Goal: Transaction & Acquisition: Download file/media

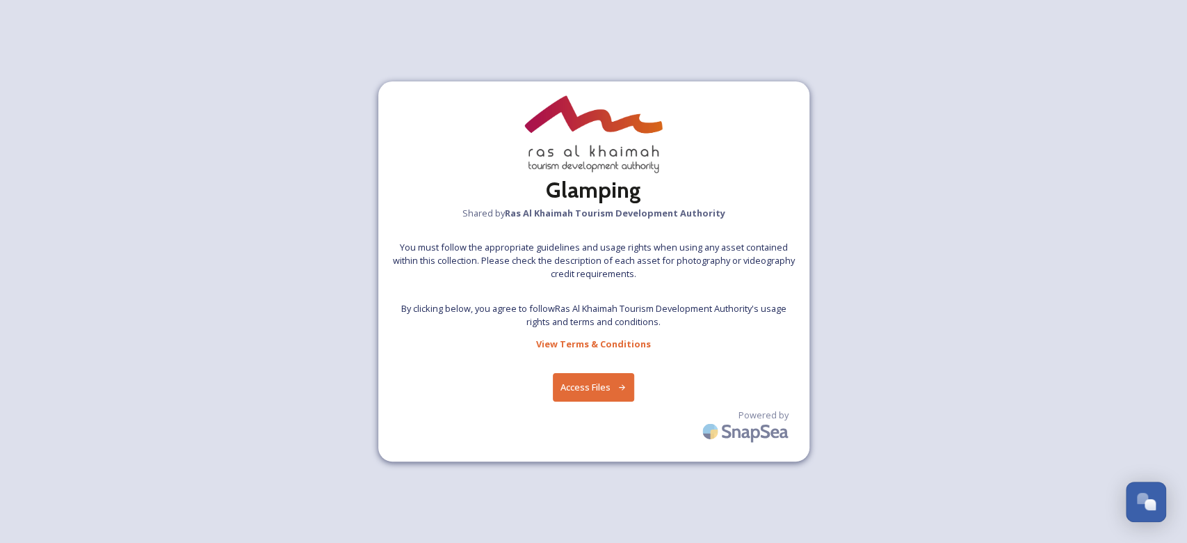
click at [604, 392] on button "Access Files" at bounding box center [593, 387] width 81 height 29
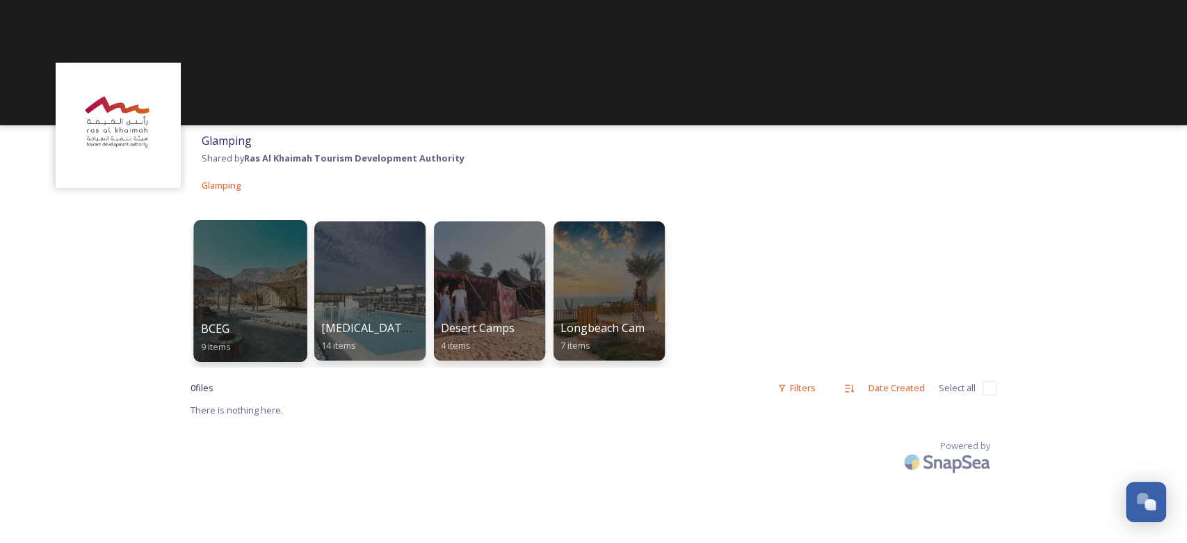
click at [255, 255] on div at bounding box center [249, 291] width 113 height 142
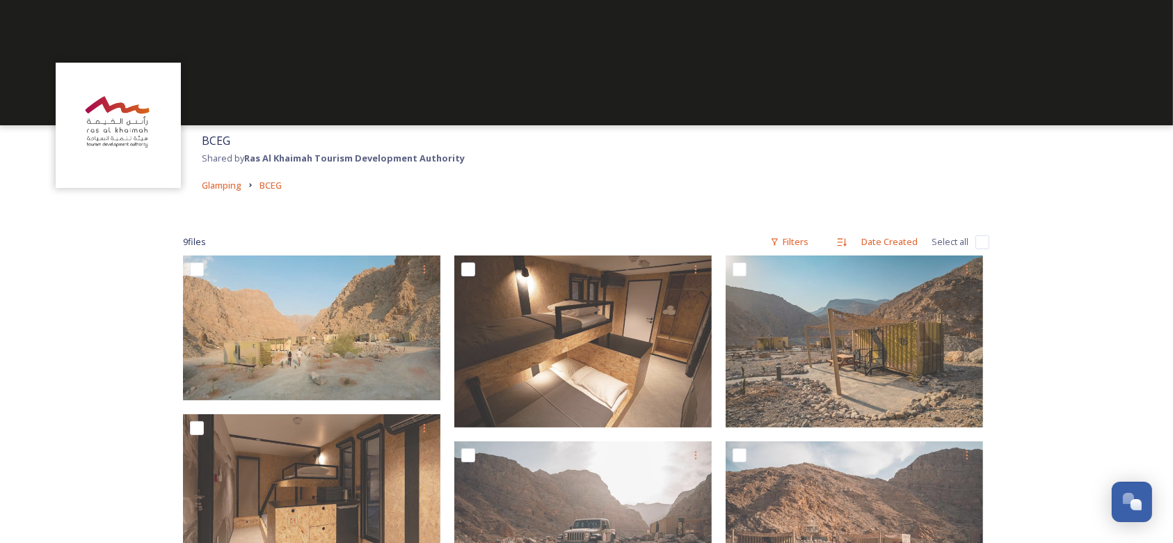
click at [979, 239] on input "checkbox" at bounding box center [982, 242] width 14 height 14
checkbox input "true"
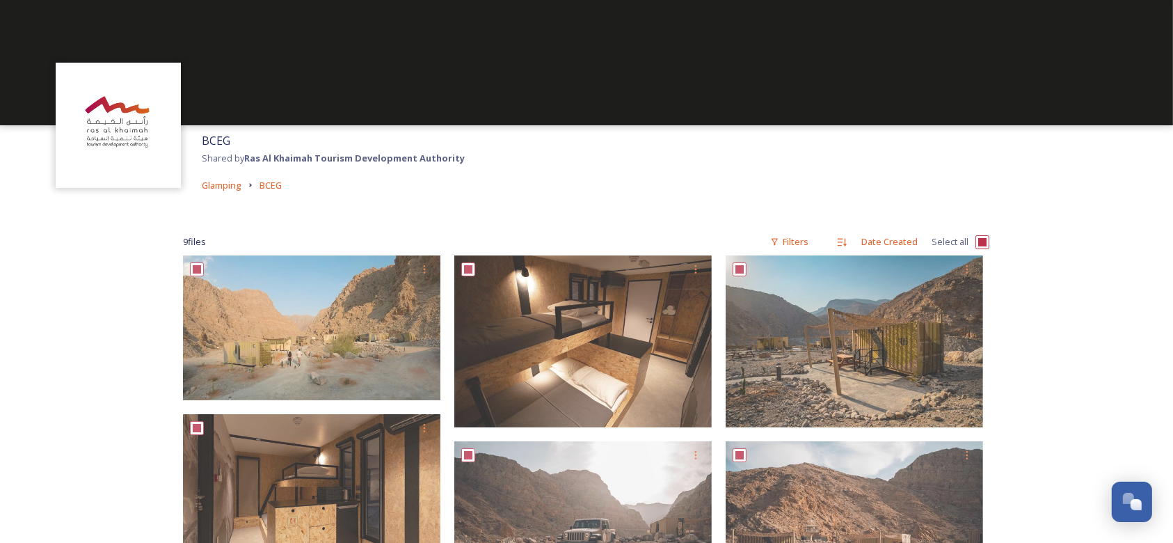
checkbox input "true"
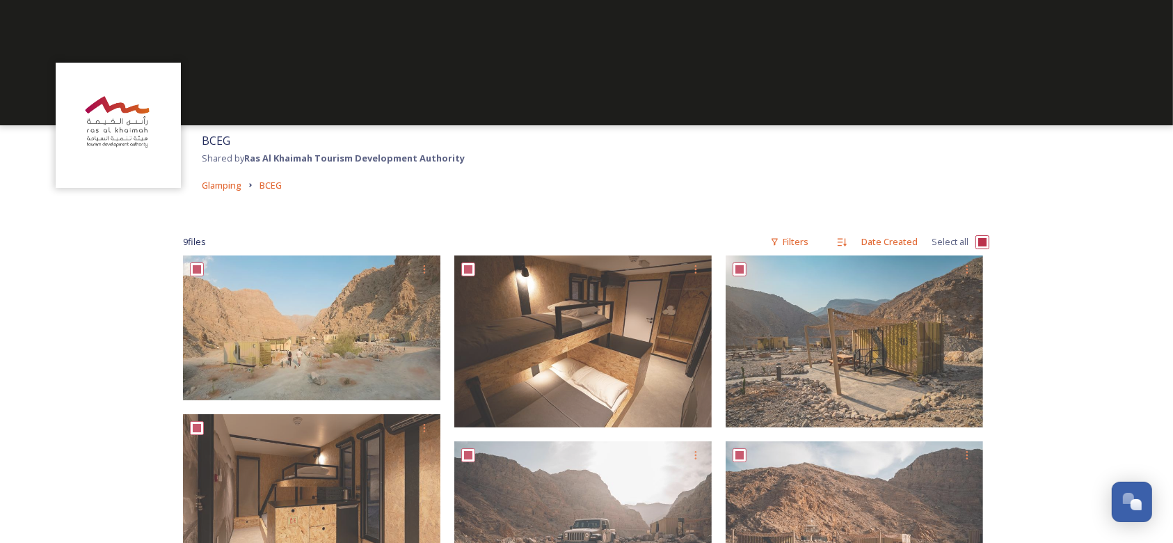
checkbox input "true"
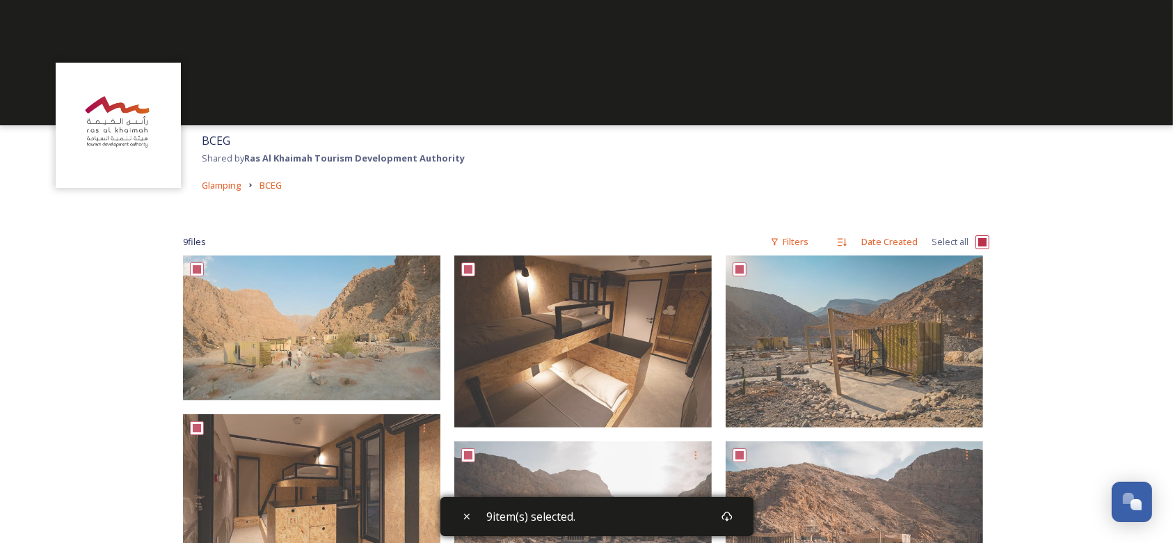
scroll to position [373, 0]
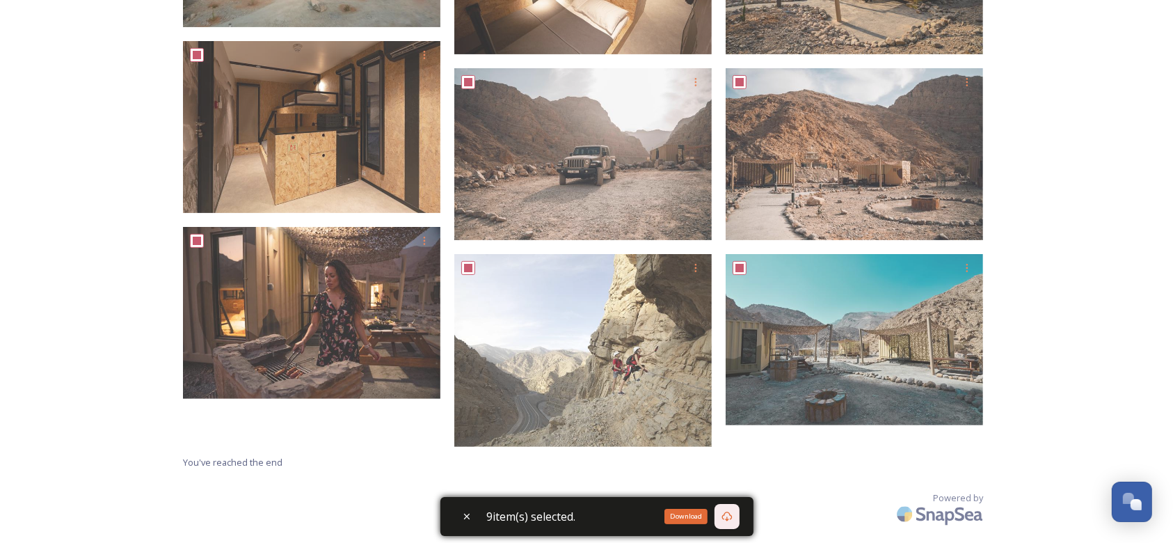
click at [733, 524] on div "Download" at bounding box center [726, 516] width 25 height 25
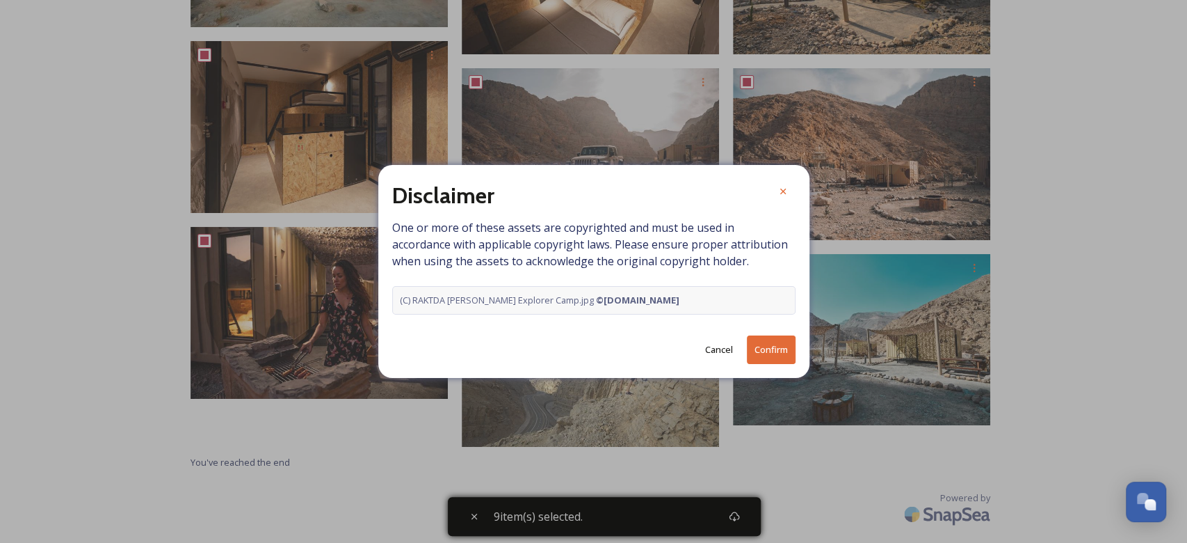
click at [773, 349] on button "Confirm" at bounding box center [771, 349] width 49 height 29
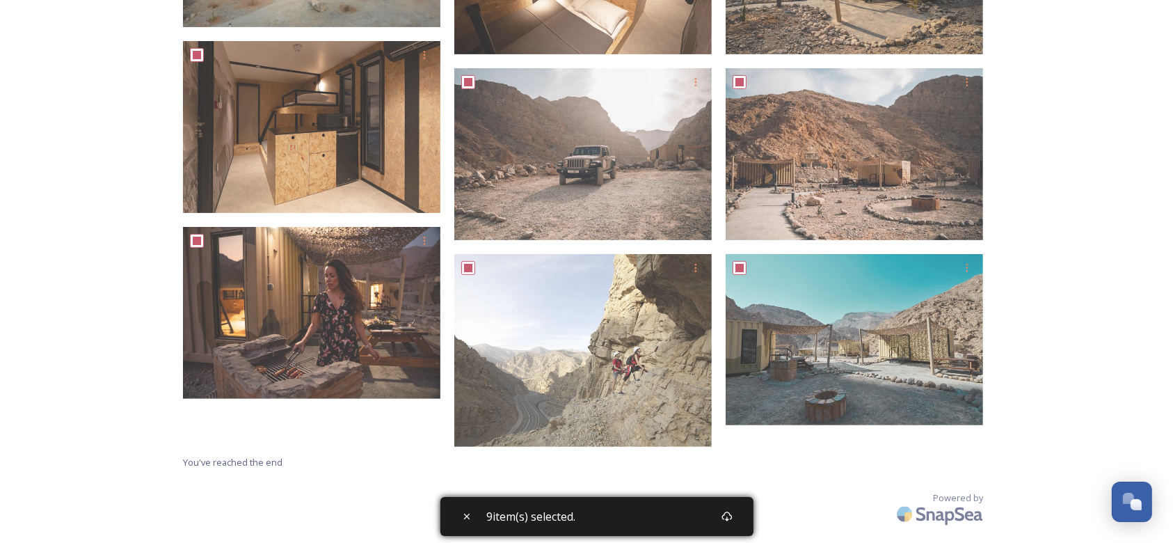
click at [1108, 202] on div "BCEG Shared by Ras Al Khaimah Tourism Development Authority Glamping BCEG 9 fil…" at bounding box center [586, 85] width 1173 height 917
click at [688, 519] on div "Download" at bounding box center [685, 515] width 43 height 15
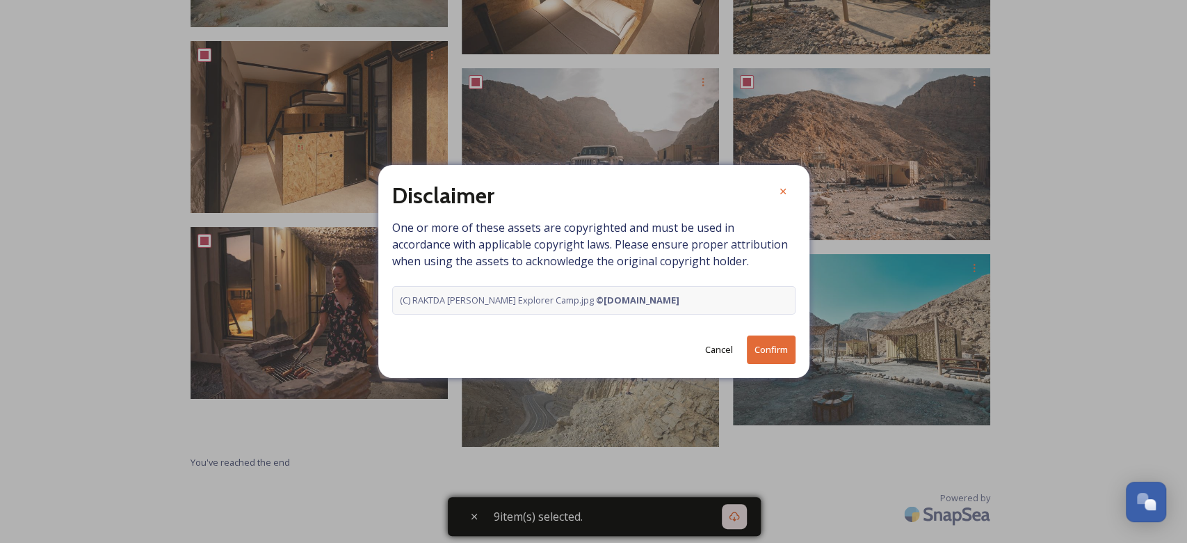
click at [766, 348] on button "Confirm" at bounding box center [771, 349] width 49 height 29
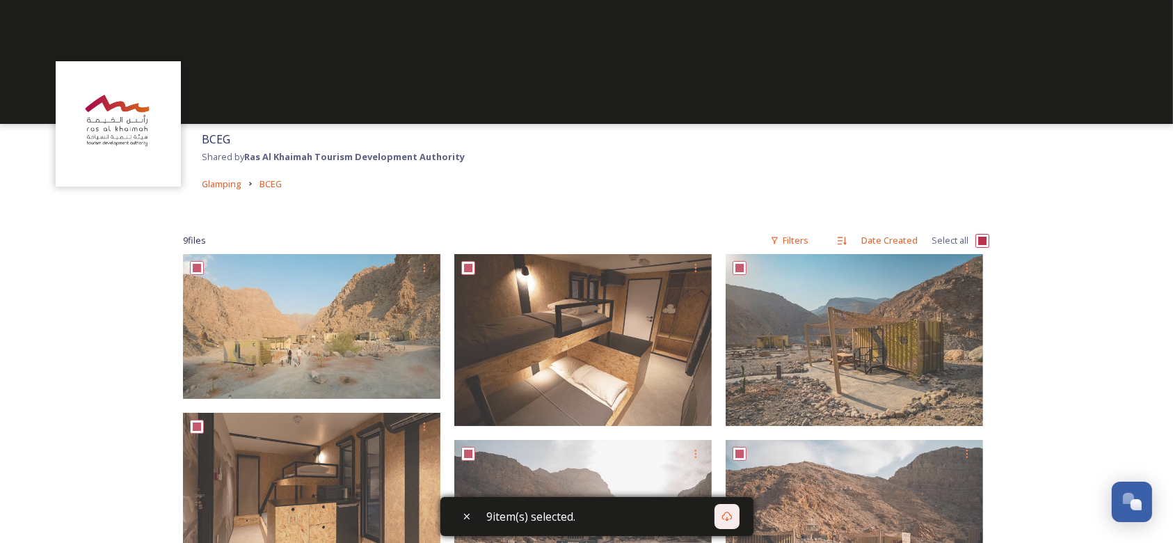
scroll to position [0, 0]
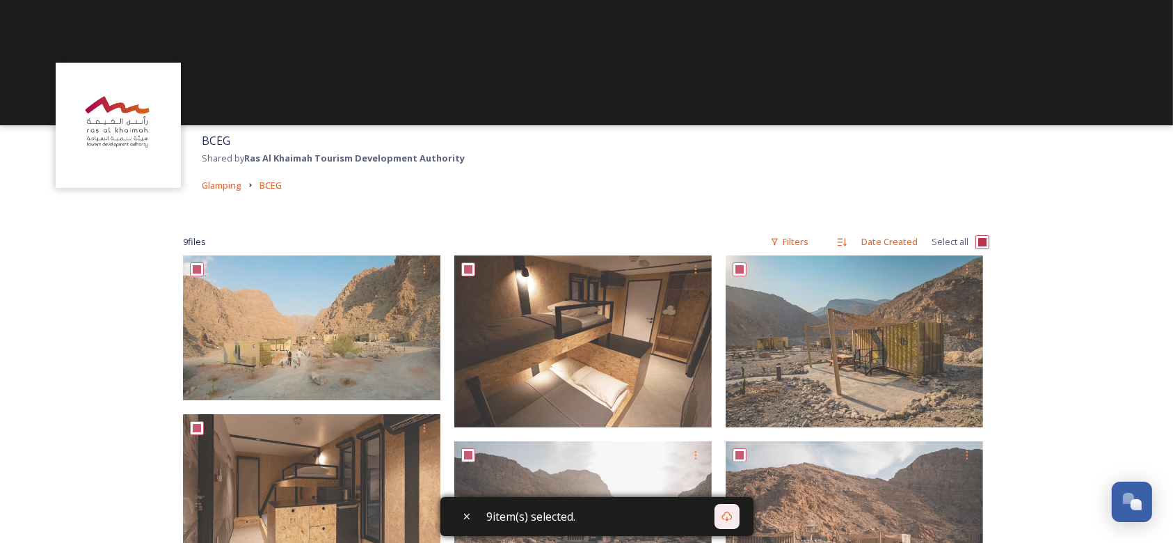
click at [1060, 237] on div "BCEG Shared by Ras Al Khaimah Tourism Development Authority Glamping BCEG 9 fil…" at bounding box center [586, 458] width 1173 height 917
click at [1137, 184] on div "BCEG Shared by Ras Al Khaimah Tourism Development Authority Glamping BCEG" at bounding box center [586, 162] width 1173 height 75
click at [97, 298] on div "BCEG Shared by Ras Al Khaimah Tourism Development Authority Glamping BCEG 9 fil…" at bounding box center [586, 458] width 1173 height 917
click at [13, 386] on div "BCEG Shared by Ras Al Khaimah Tourism Development Authority Glamping BCEG 9 fil…" at bounding box center [586, 458] width 1173 height 917
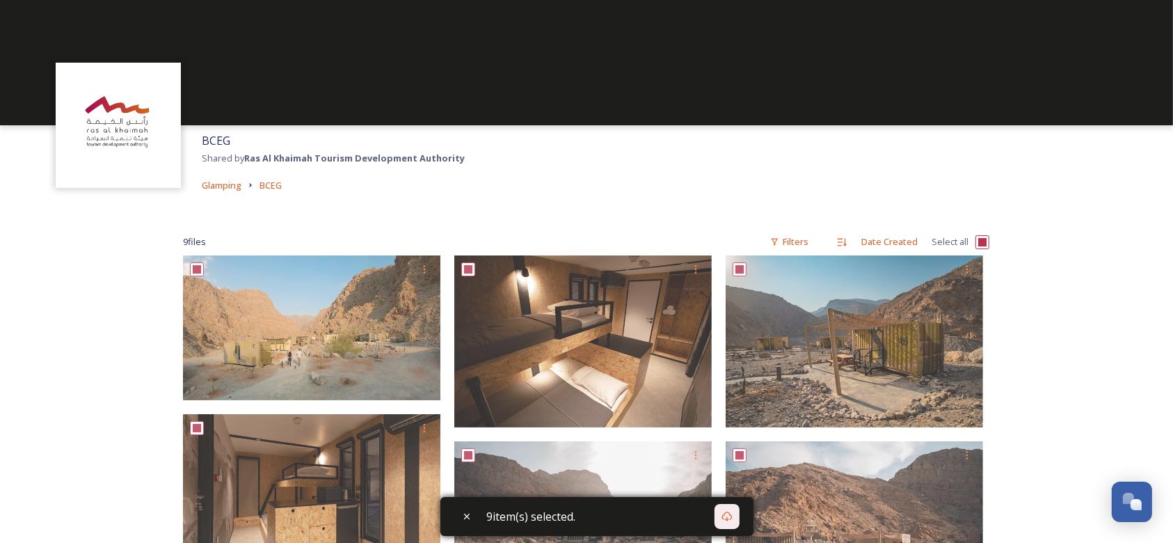
click at [1137, 300] on div "BCEG Shared by Ras Al Khaimah Tourism Development Authority Glamping BCEG 9 fil…" at bounding box center [586, 458] width 1173 height 917
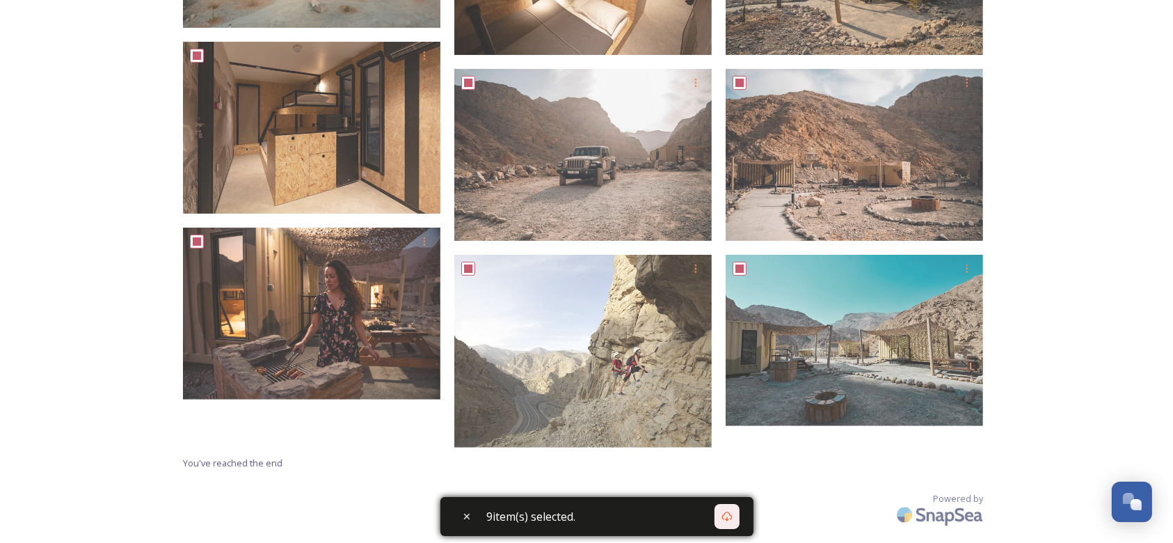
scroll to position [373, 0]
click at [1102, 338] on div "BCEG Shared by Ras Al Khaimah Tourism Development Authority Glamping BCEG 9 fil…" at bounding box center [586, 85] width 1173 height 917
